Goal: Find specific page/section: Find specific page/section

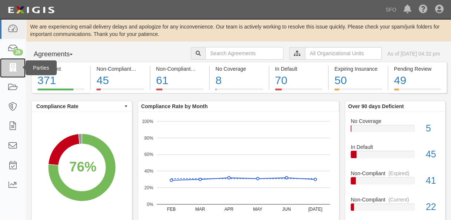
click at [9, 66] on icon at bounding box center [12, 68] width 10 height 9
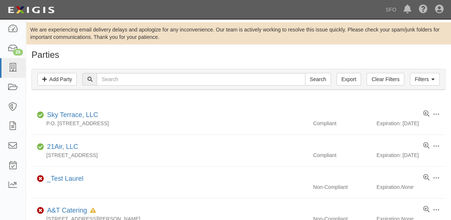
click at [161, 86] on div "Filters Add Party Clear Filters Export Search Filters" at bounding box center [238, 79] width 413 height 20
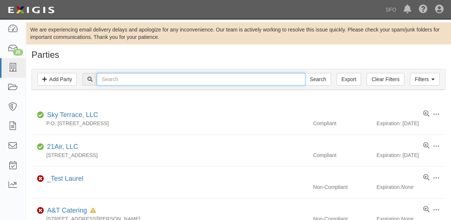
click at [162, 81] on input "text" at bounding box center [201, 79] width 208 height 13
type input "wdf"
click at [305, 73] on input "Search" at bounding box center [318, 79] width 26 height 13
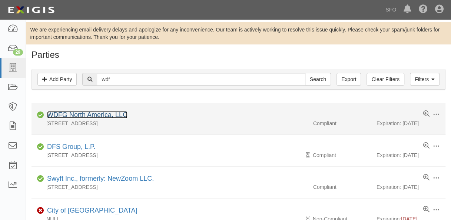
click at [98, 112] on link "WDFG North America, LLC" at bounding box center [87, 114] width 80 height 7
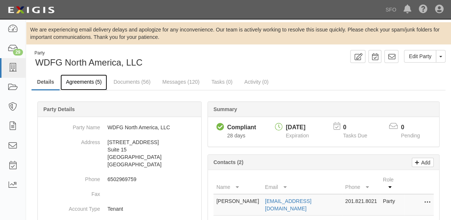
click at [78, 83] on link "Agreements (5)" at bounding box center [83, 82] width 47 height 16
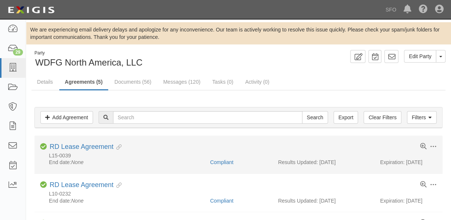
scroll to position [74, 0]
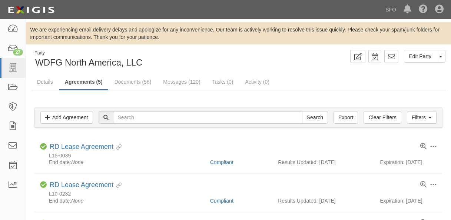
scroll to position [74, 0]
